Goal: Find specific fact: Find specific fact

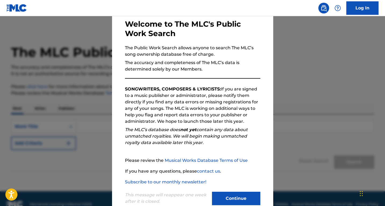
scroll to position [40, 0]
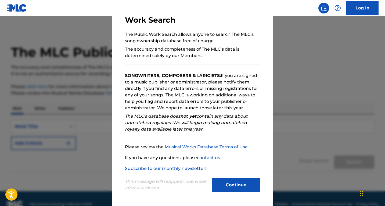
click at [237, 187] on button "Continue" at bounding box center [236, 184] width 48 height 13
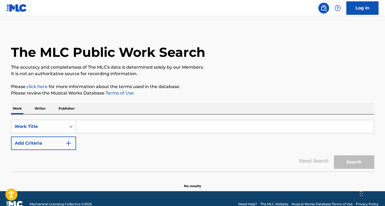
click at [102, 129] on input "Search Form" at bounding box center [225, 126] width 298 height 13
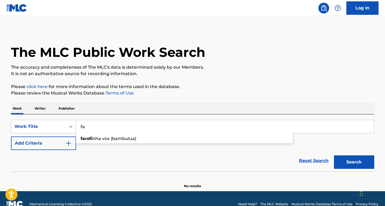
type input "f"
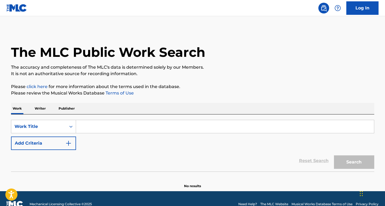
paste input "what i been on!"
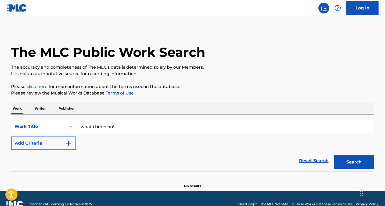
type input "what i been on!"
click at [352, 166] on button "Search" at bounding box center [354, 161] width 40 height 13
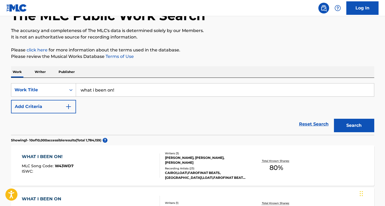
scroll to position [54, 0]
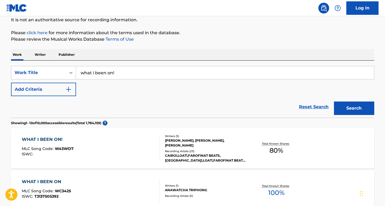
click at [95, 142] on div "WHAT I BEEN ON! MLC Song Code : W43WD7 ISWC :" at bounding box center [91, 148] width 138 height 24
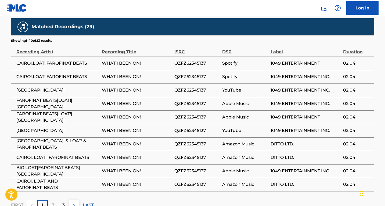
scroll to position [260, 0]
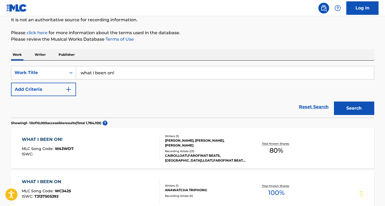
scroll to position [81, 0]
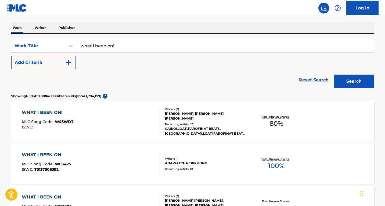
click at [93, 116] on div "WHAT I BEEN ON! MLC Song Code : W43WD7 ISWC :" at bounding box center [91, 121] width 138 height 24
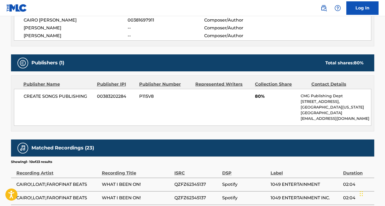
scroll to position [215, 0]
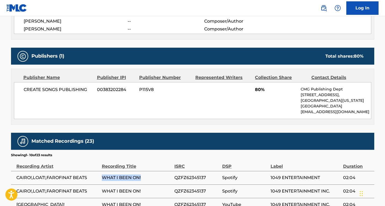
drag, startPoint x: 141, startPoint y: 177, endPoint x: 104, endPoint y: 177, distance: 37.6
click at [104, 177] on span "WHAT I BEEN ON!" at bounding box center [137, 177] width 70 height 6
copy span "WHAT I BEEN ON!"
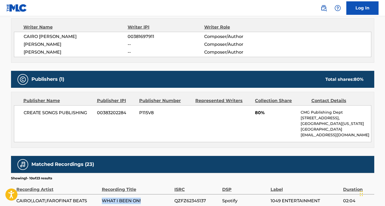
scroll to position [161, 0]
